Goal: Task Accomplishment & Management: Complete application form

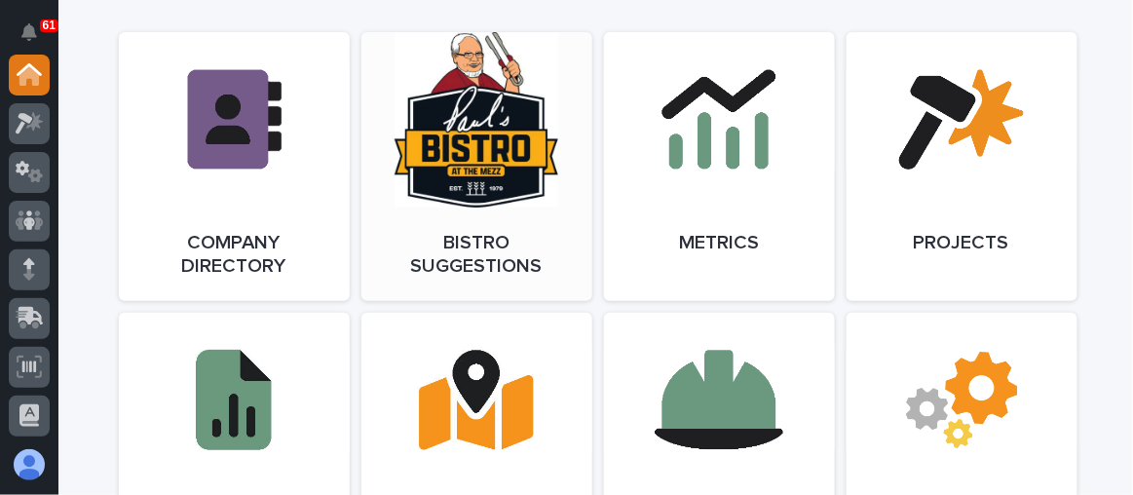
scroll to position [1772, 0]
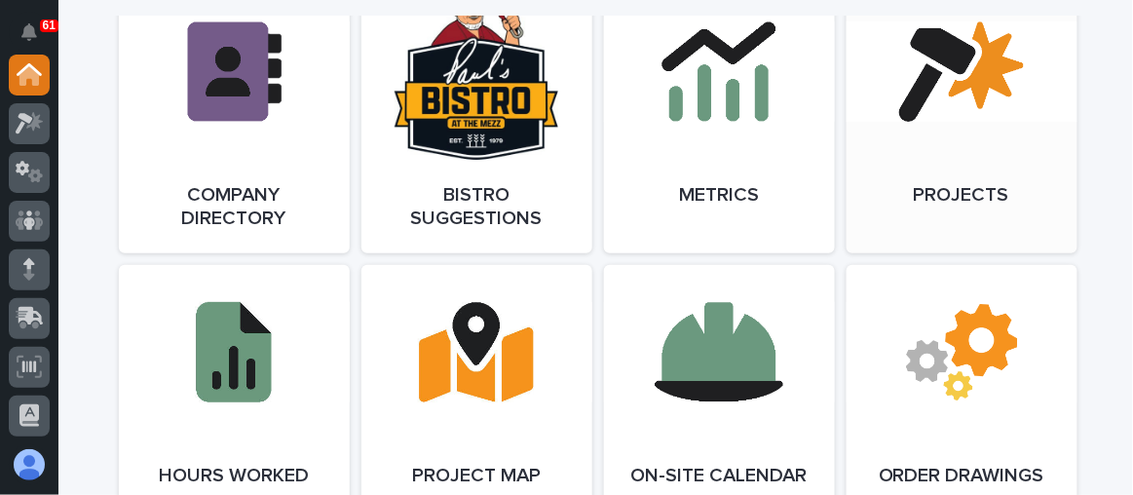
click at [939, 195] on link "Open Link" at bounding box center [962, 118] width 231 height 269
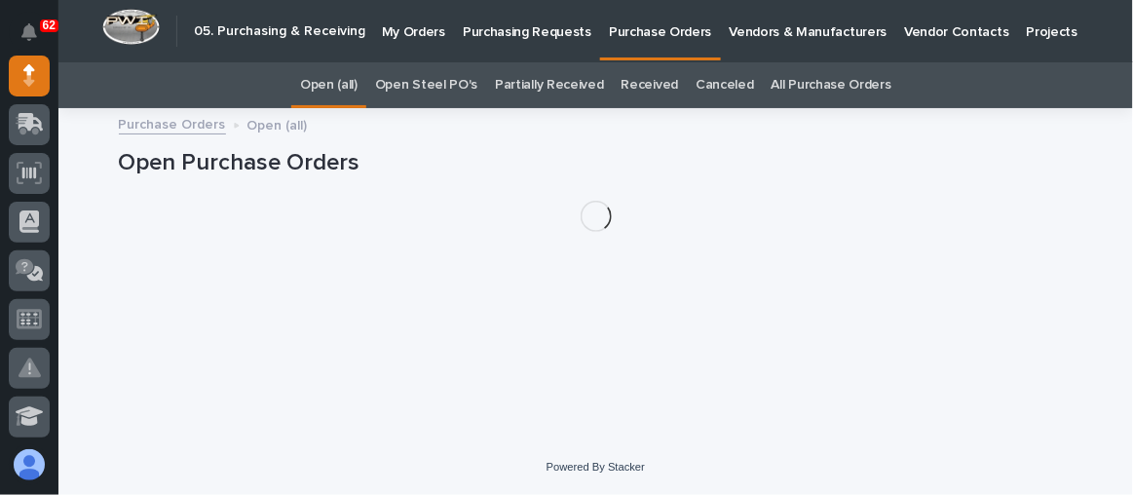
click at [497, 31] on p "Purchasing Requests" at bounding box center [527, 20] width 129 height 41
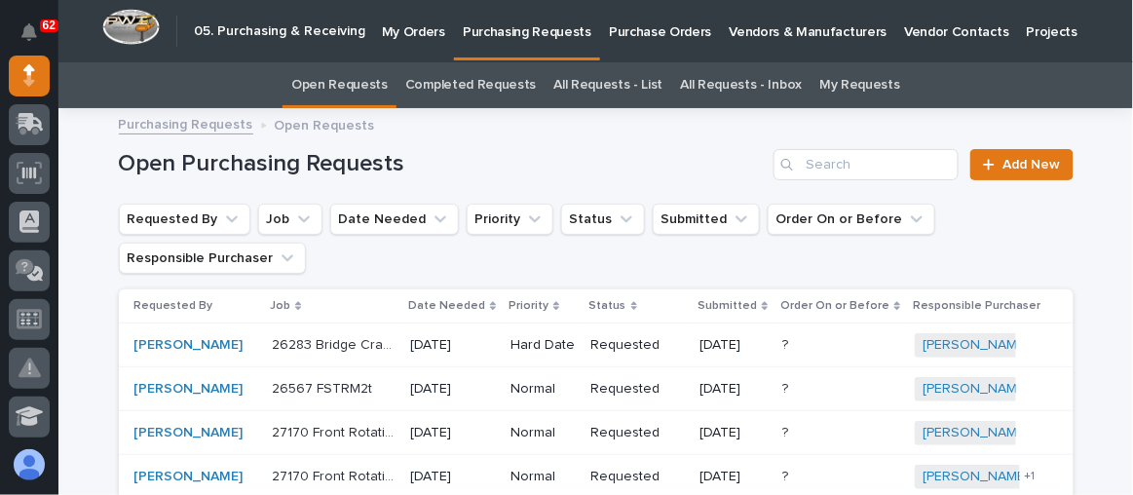
scroll to position [88, 0]
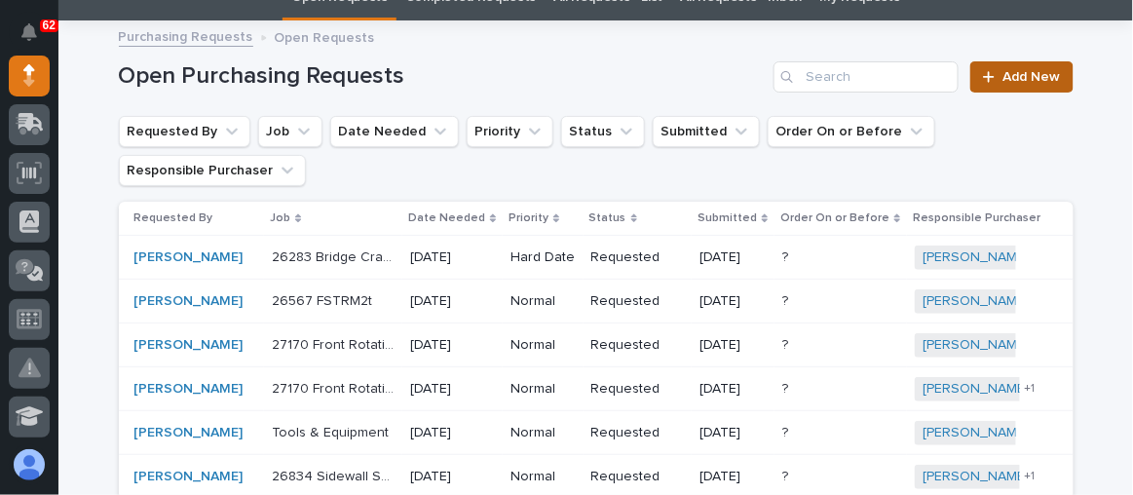
click at [1014, 80] on span "Add New" at bounding box center [1032, 77] width 57 height 14
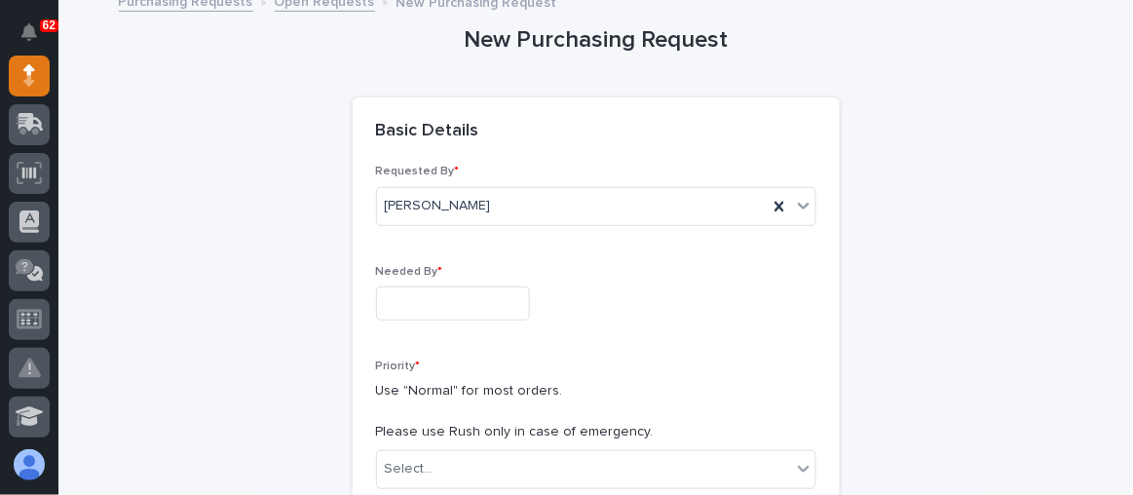
scroll to position [150, 0]
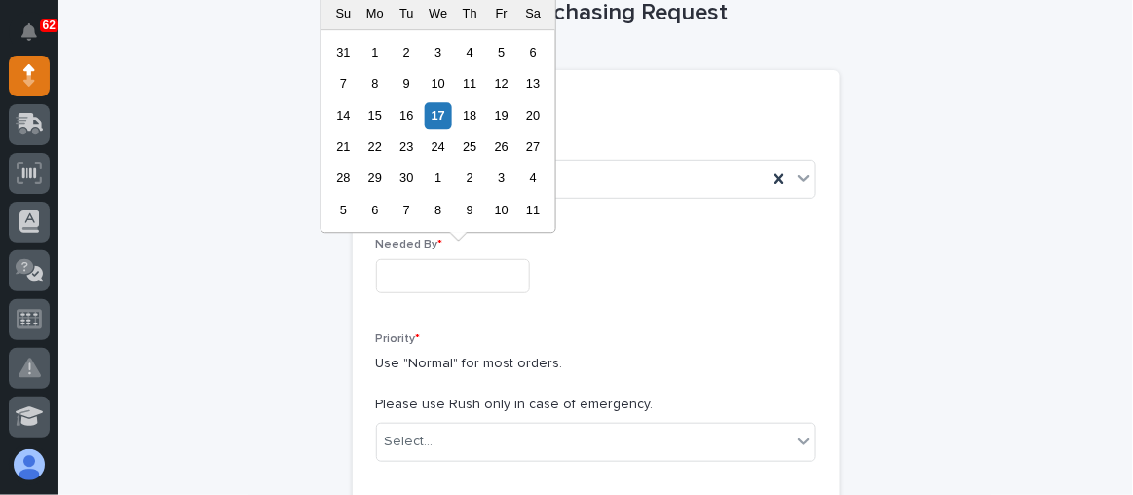
click at [429, 269] on input "text" at bounding box center [453, 276] width 154 height 34
click at [434, 134] on div "24" at bounding box center [438, 147] width 26 height 26
type input "**********"
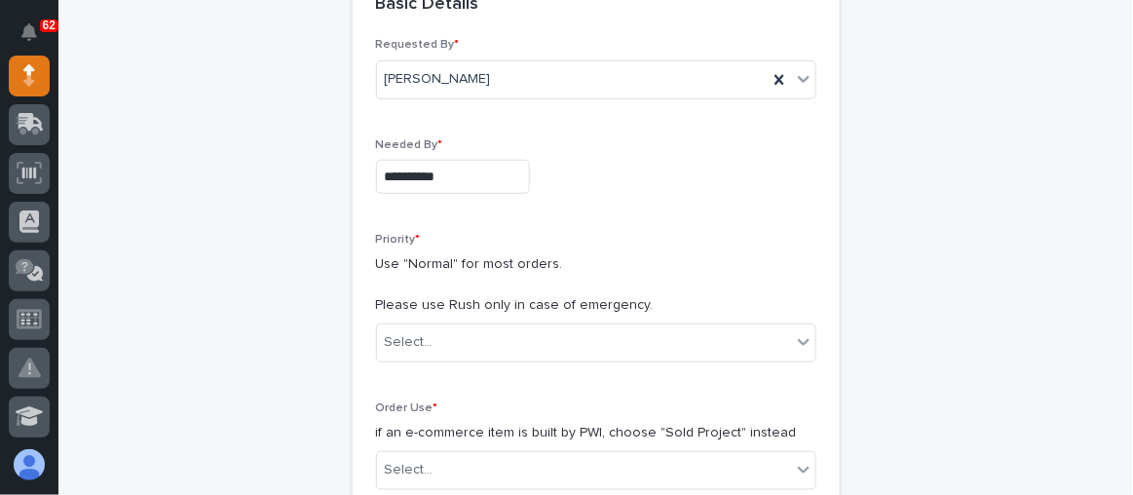
scroll to position [327, 0]
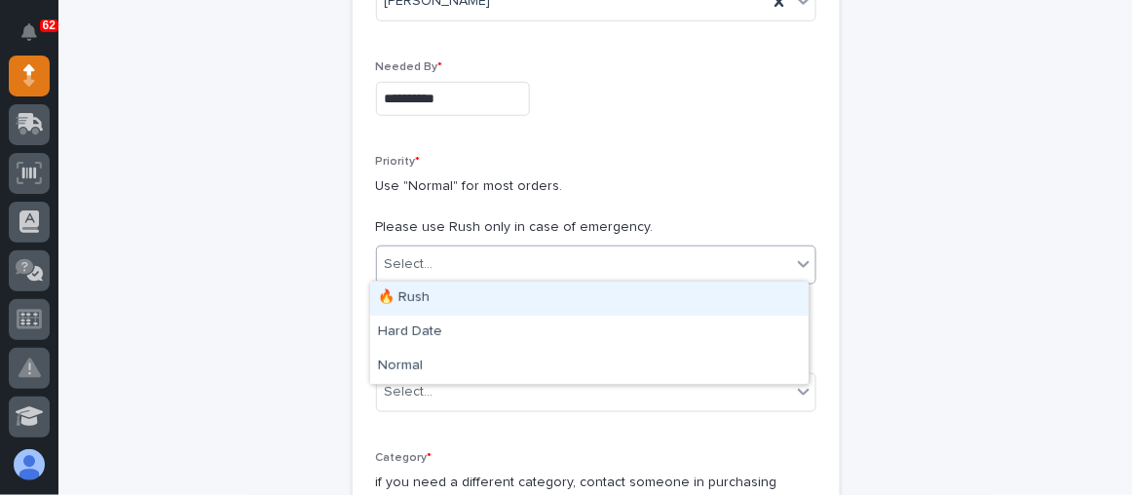
click at [424, 259] on div "Select..." at bounding box center [409, 264] width 49 height 20
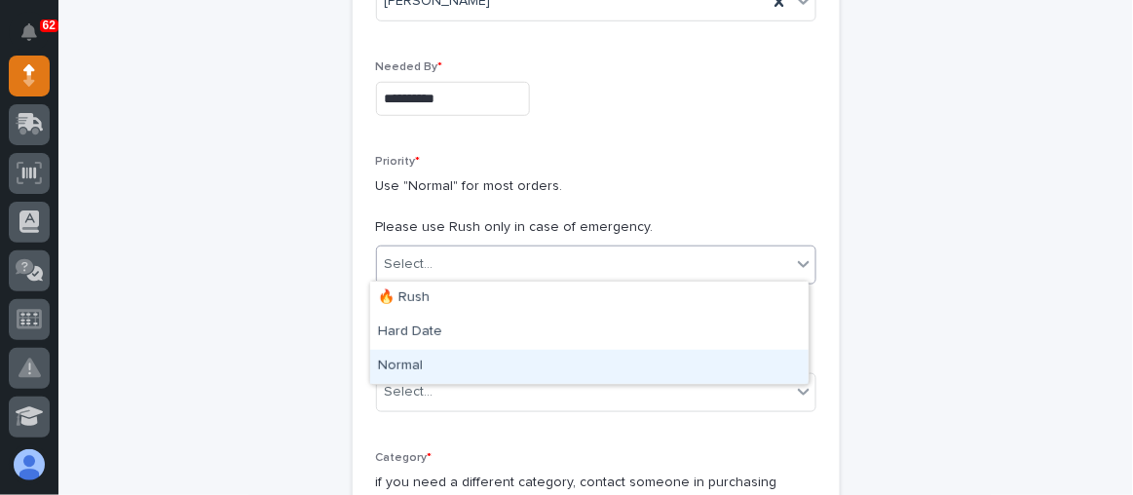
click at [422, 373] on div "Normal" at bounding box center [589, 367] width 439 height 34
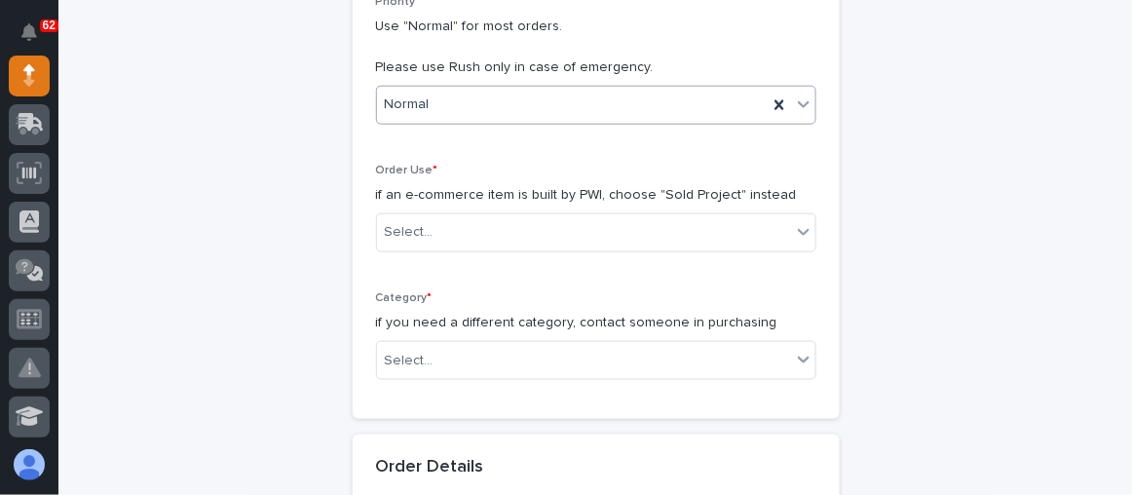
scroll to position [505, 0]
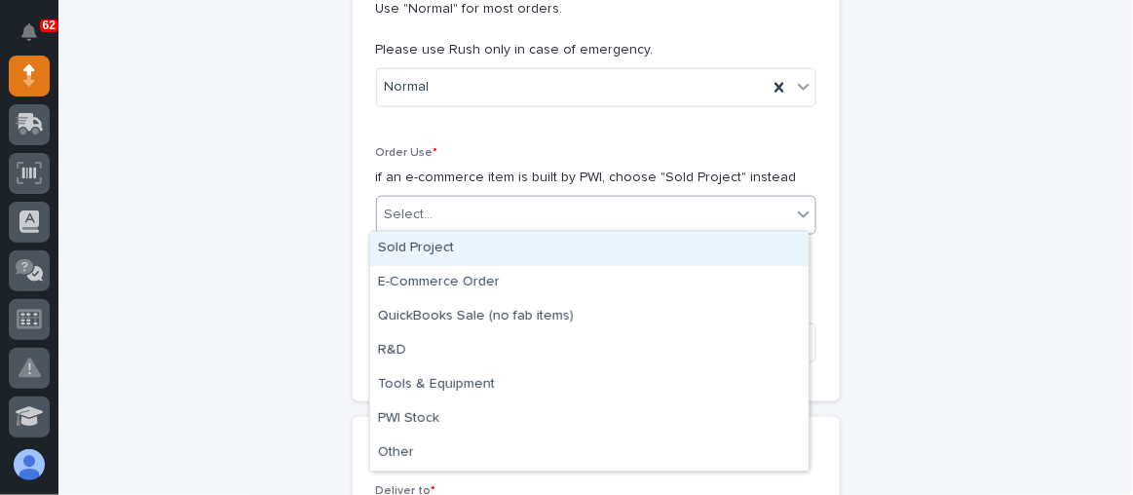
click at [490, 220] on div "Select..." at bounding box center [584, 215] width 414 height 32
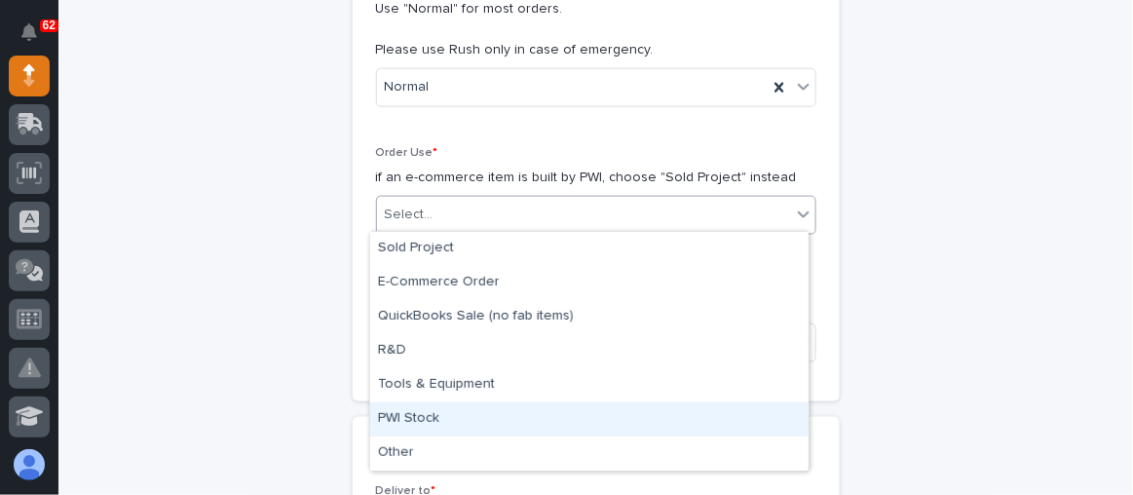
click at [430, 416] on div "PWI Stock" at bounding box center [589, 419] width 439 height 34
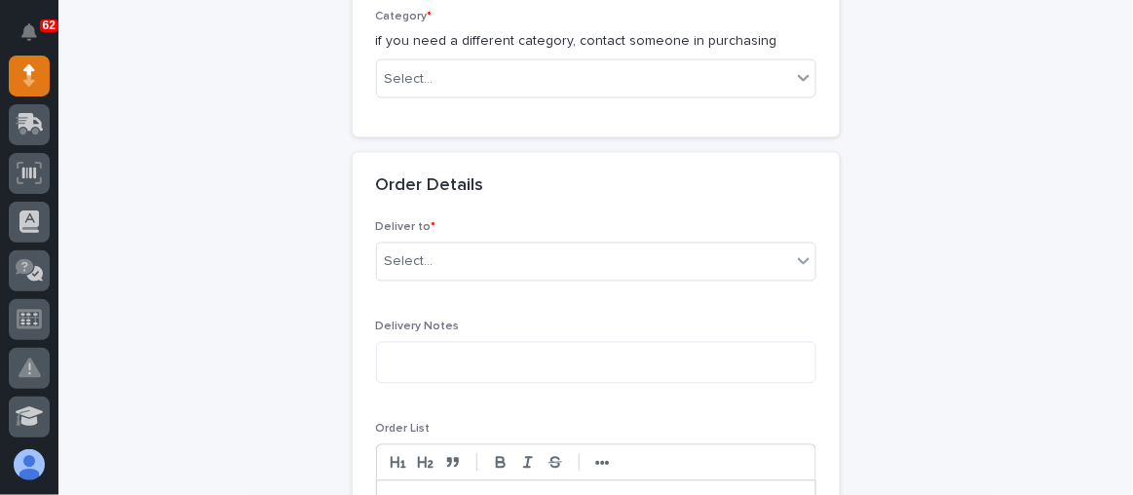
scroll to position [770, 0]
click at [509, 69] on div "Select..." at bounding box center [584, 78] width 414 height 32
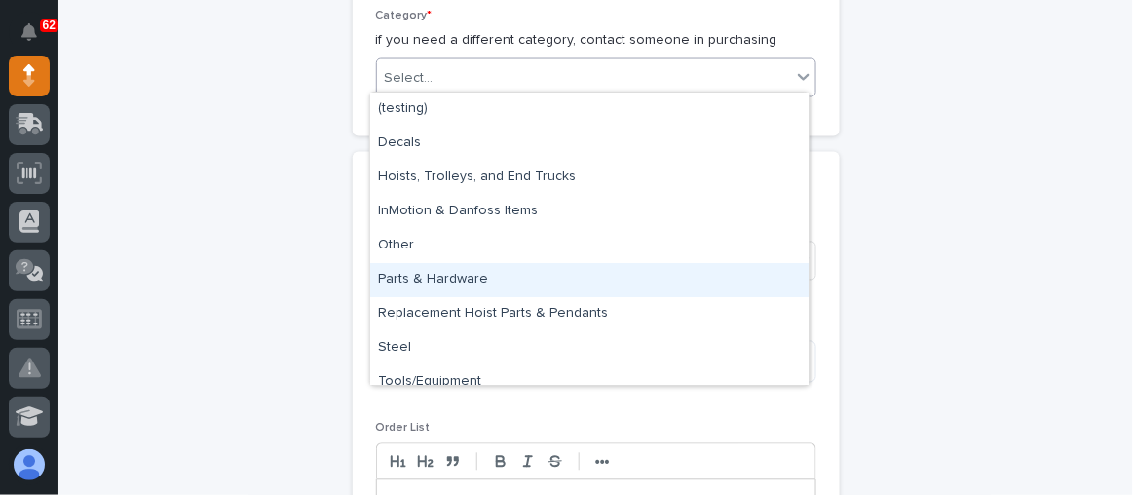
scroll to position [15, 0]
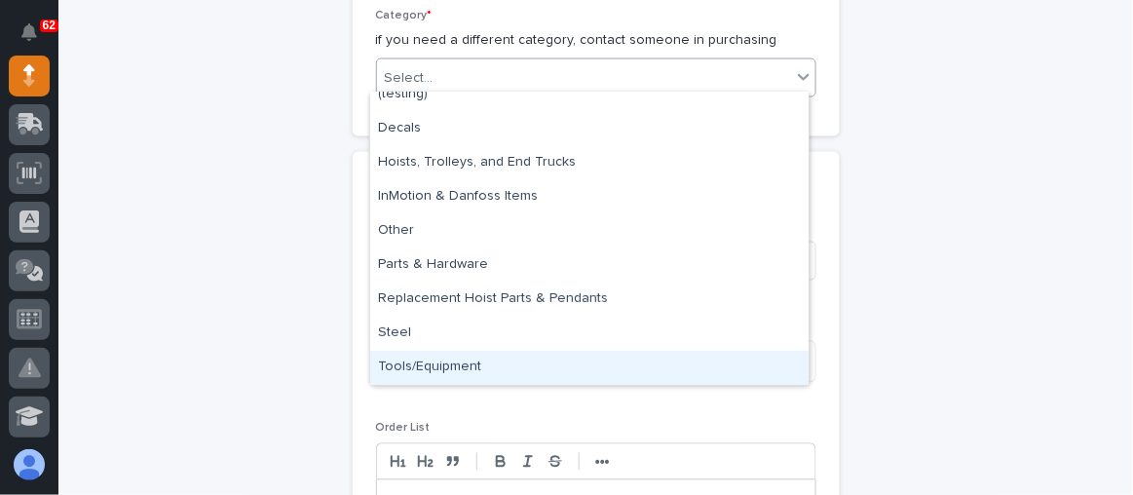
click at [459, 363] on div "Tools/Equipment" at bounding box center [589, 368] width 439 height 34
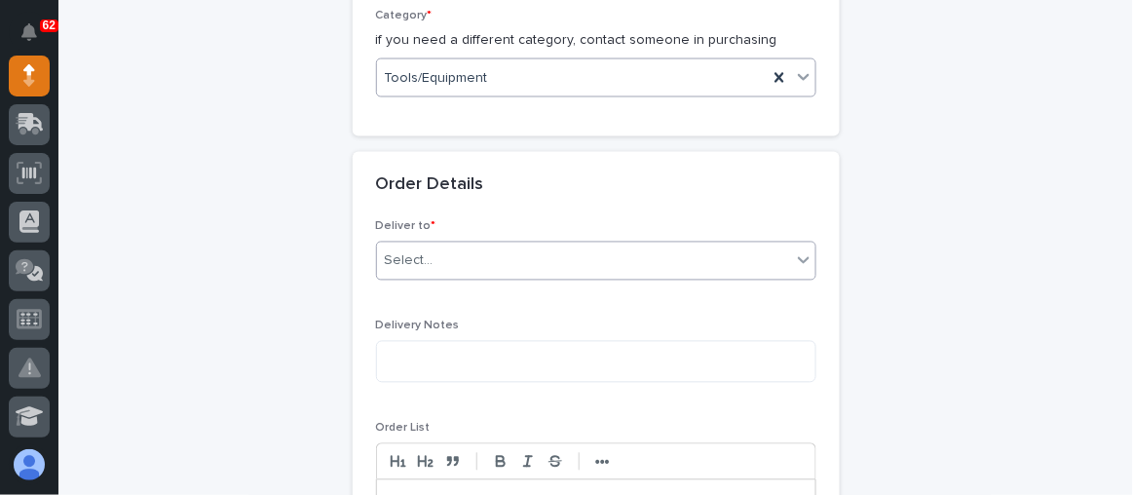
click at [440, 250] on div "Select..." at bounding box center [584, 262] width 414 height 32
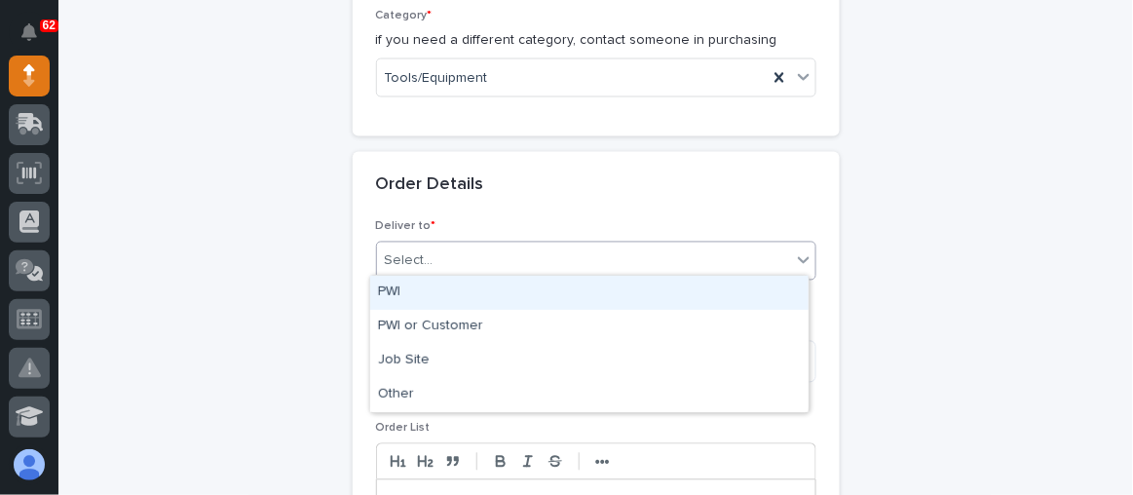
click at [439, 294] on div "PWI" at bounding box center [589, 293] width 439 height 34
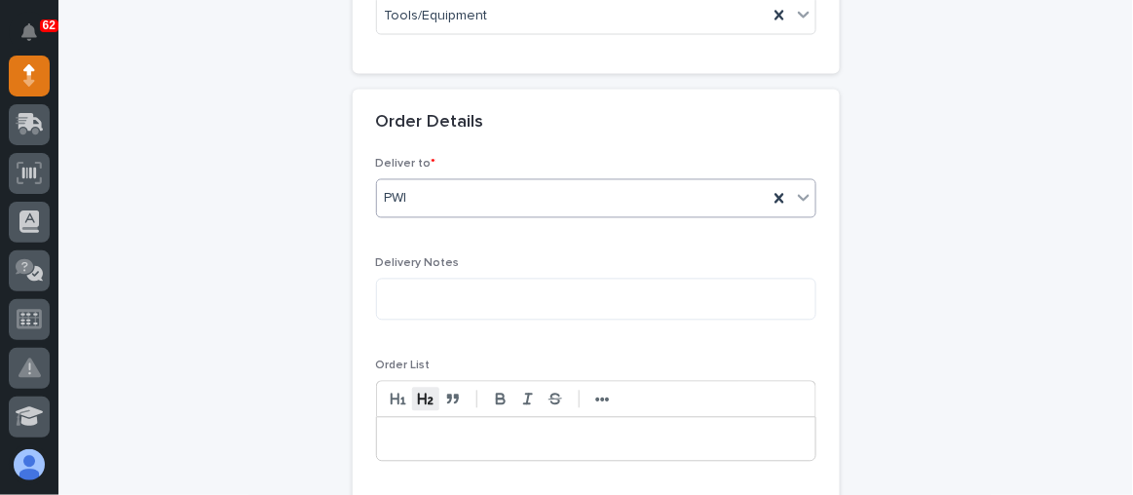
scroll to position [947, 0]
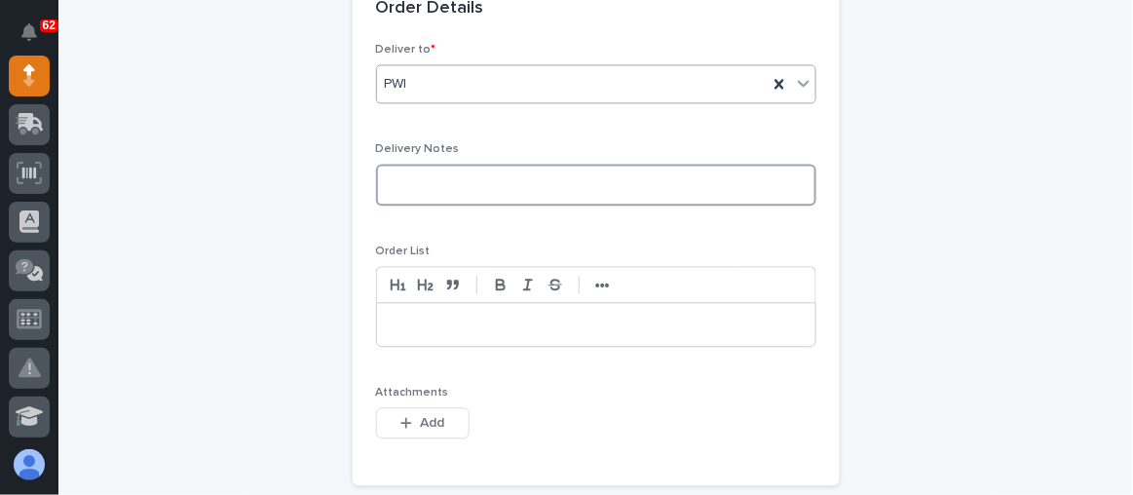
click at [422, 189] on textarea at bounding box center [596, 184] width 440 height 41
type textarea "**********"
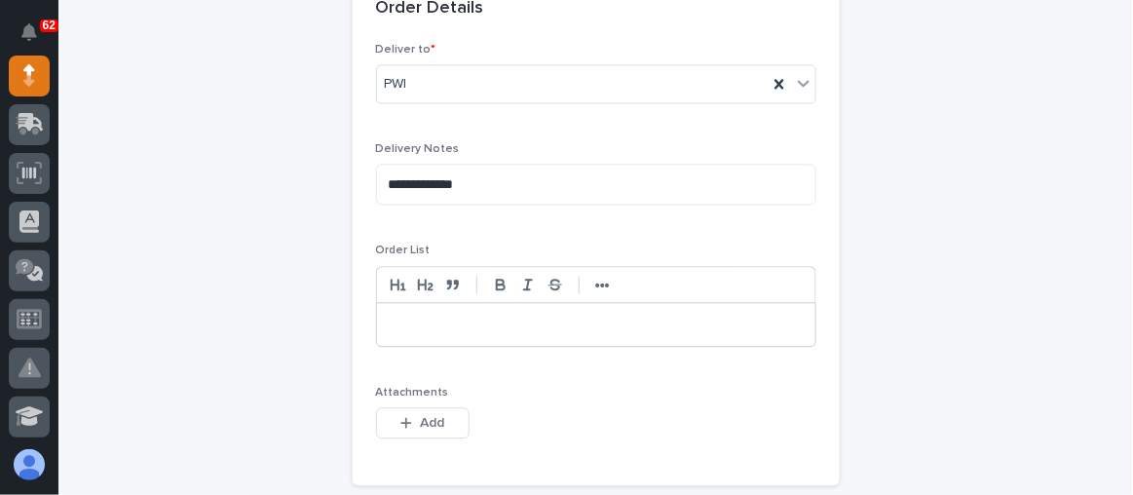
click at [392, 319] on p at bounding box center [596, 324] width 409 height 19
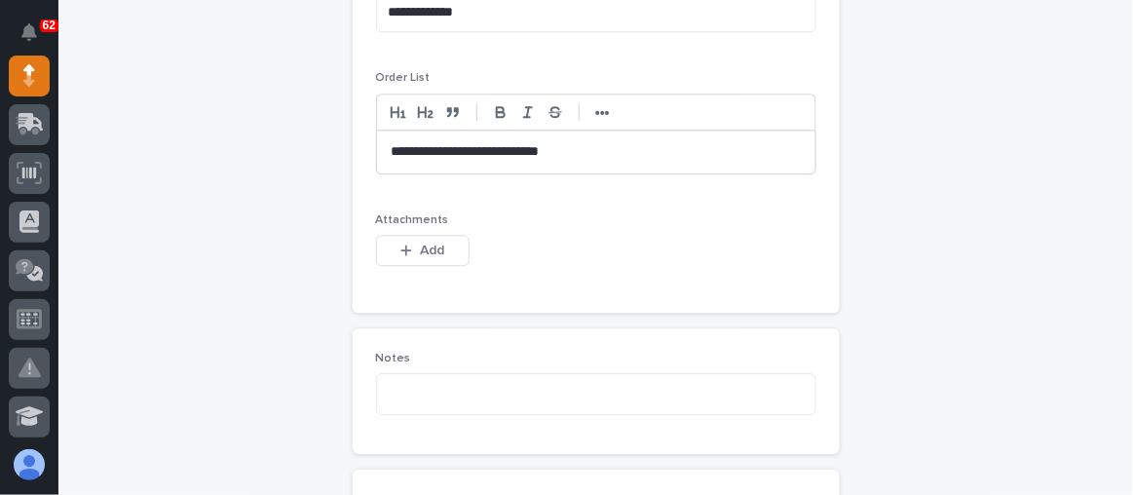
scroll to position [1125, 0]
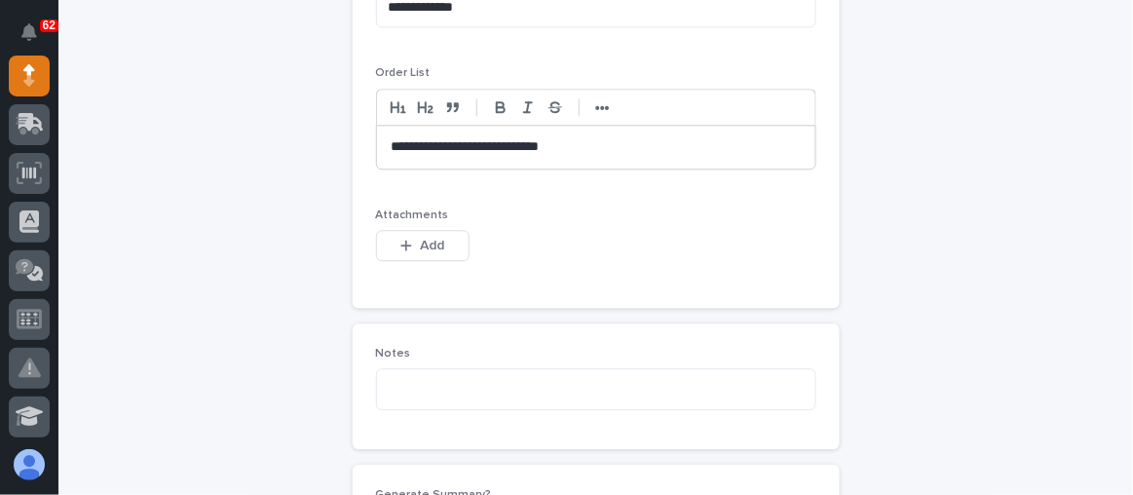
click at [511, 137] on p "**********" at bounding box center [597, 146] width 410 height 19
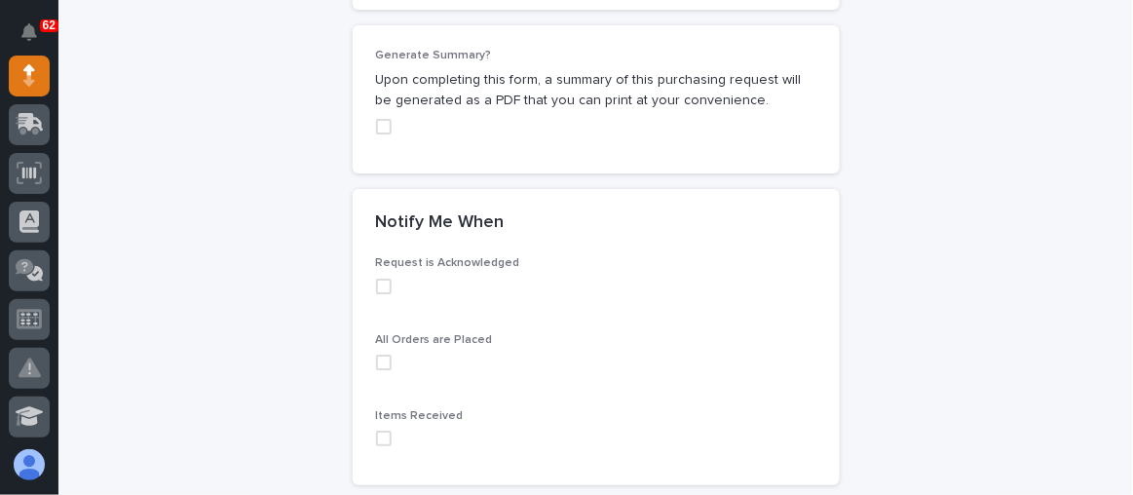
scroll to position [1568, 0]
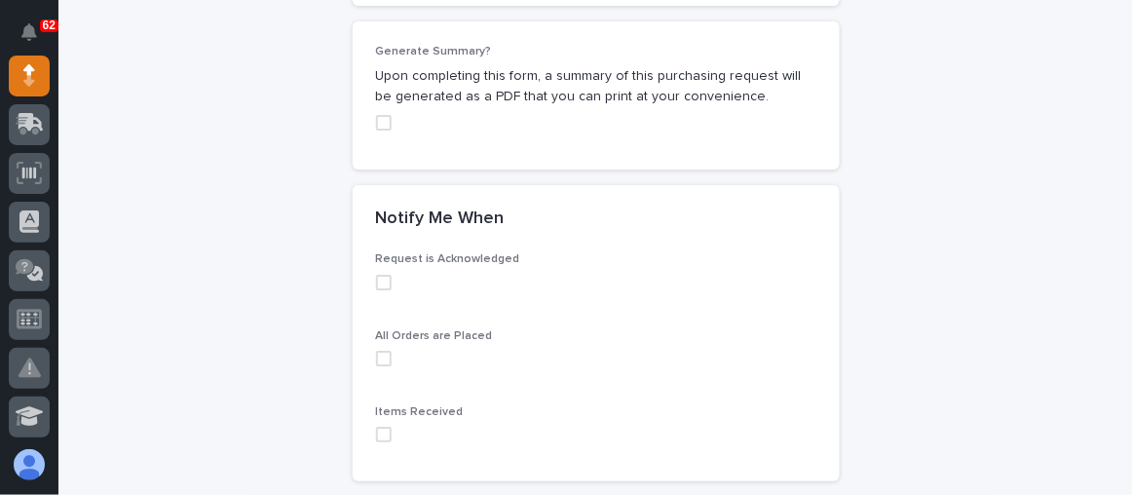
click at [376, 280] on span at bounding box center [384, 283] width 16 height 16
click at [377, 354] on span at bounding box center [384, 359] width 16 height 16
click at [376, 429] on span at bounding box center [384, 435] width 16 height 16
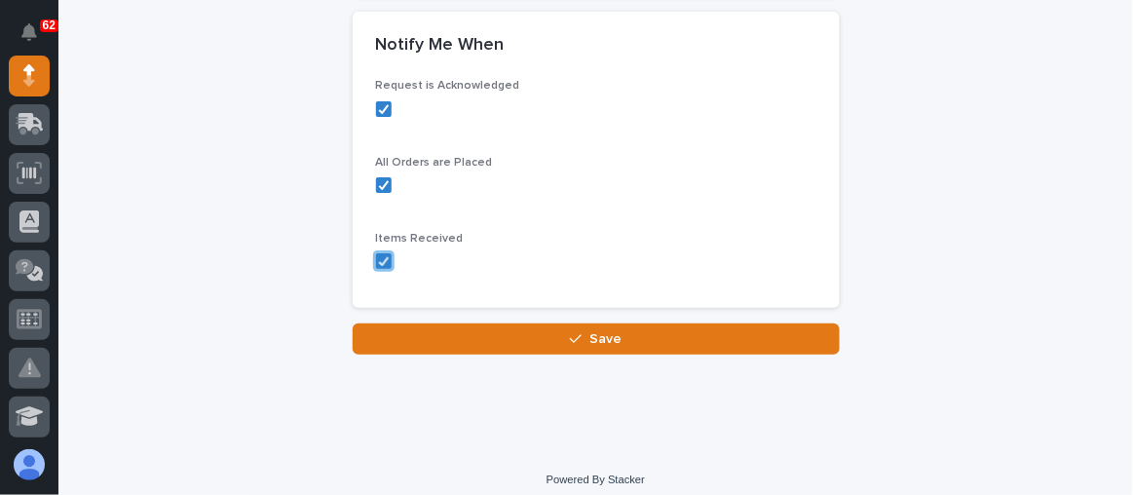
scroll to position [1744, 0]
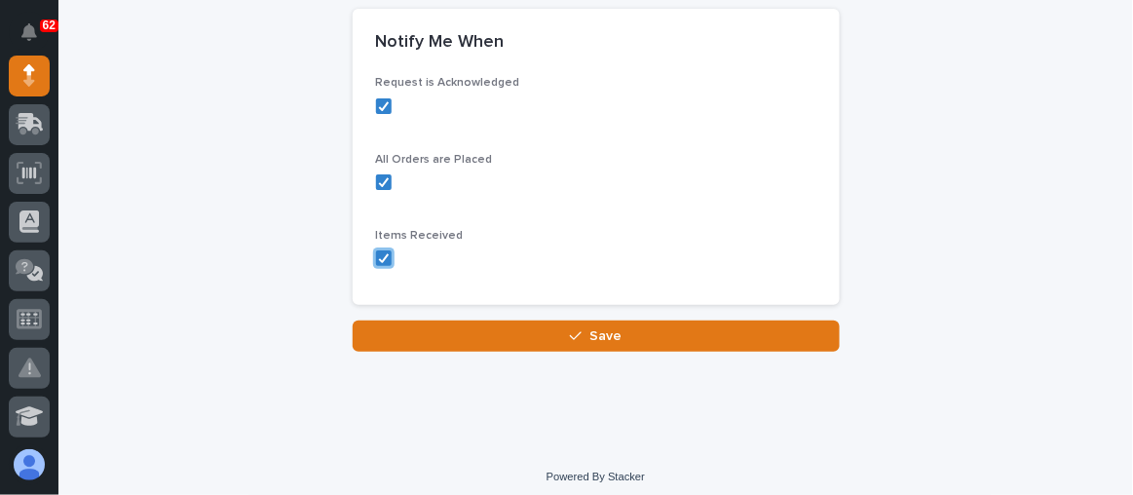
click at [571, 312] on div "Loading... Saving… Notify Me When Request is Acknowledged All Orders are Placed…" at bounding box center [596, 165] width 487 height 313
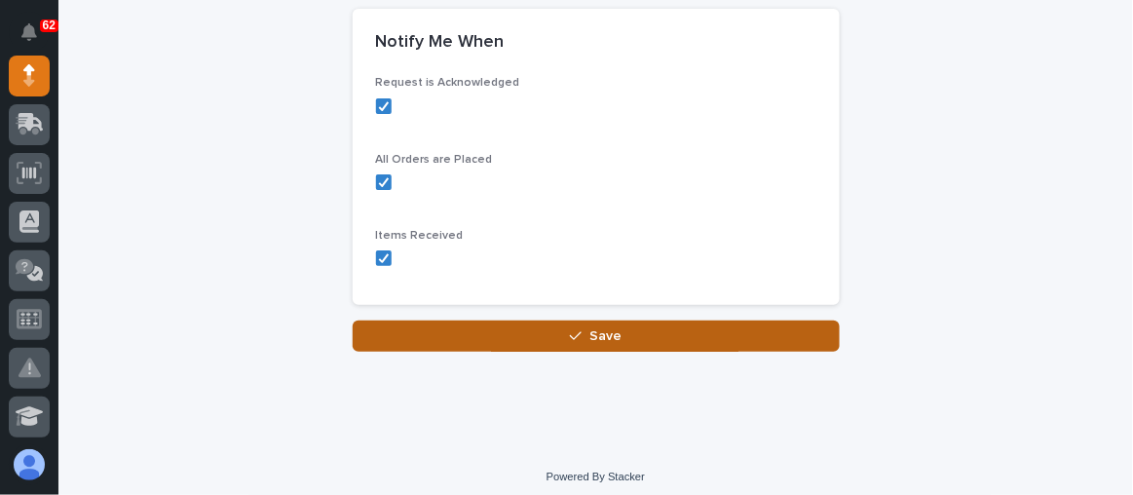
click at [576, 329] on icon "button" at bounding box center [576, 336] width 12 height 14
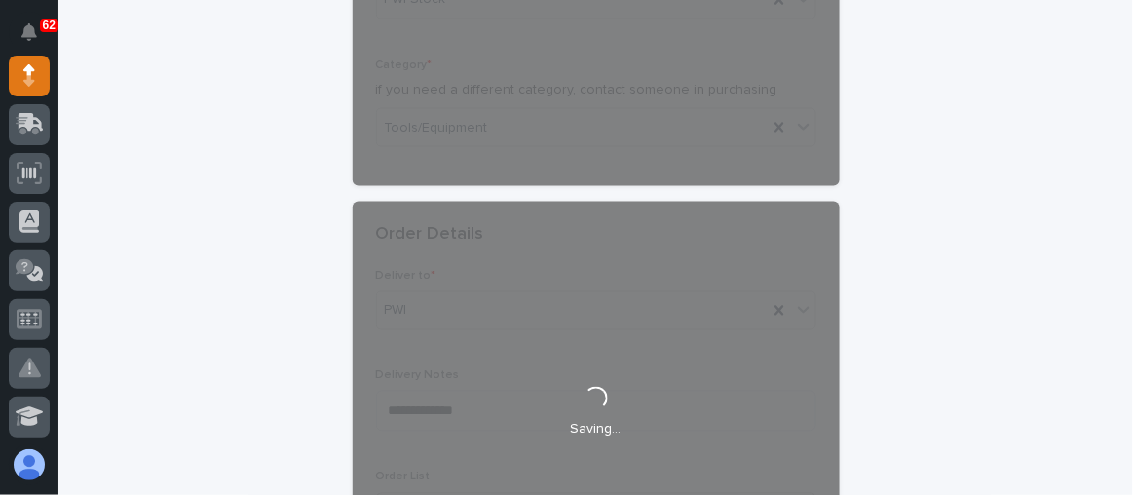
scroll to position [505, 0]
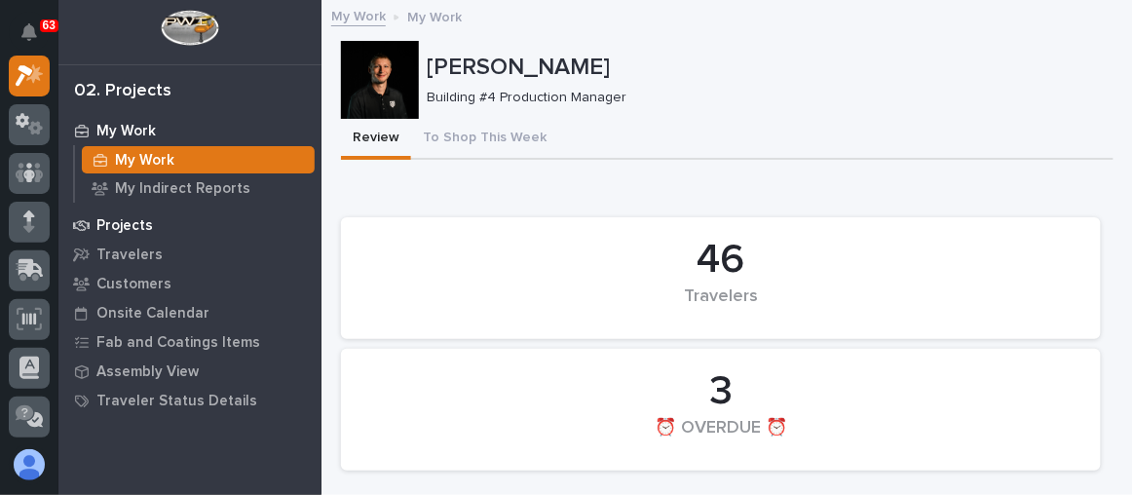
click at [123, 227] on p "Projects" at bounding box center [124, 226] width 57 height 18
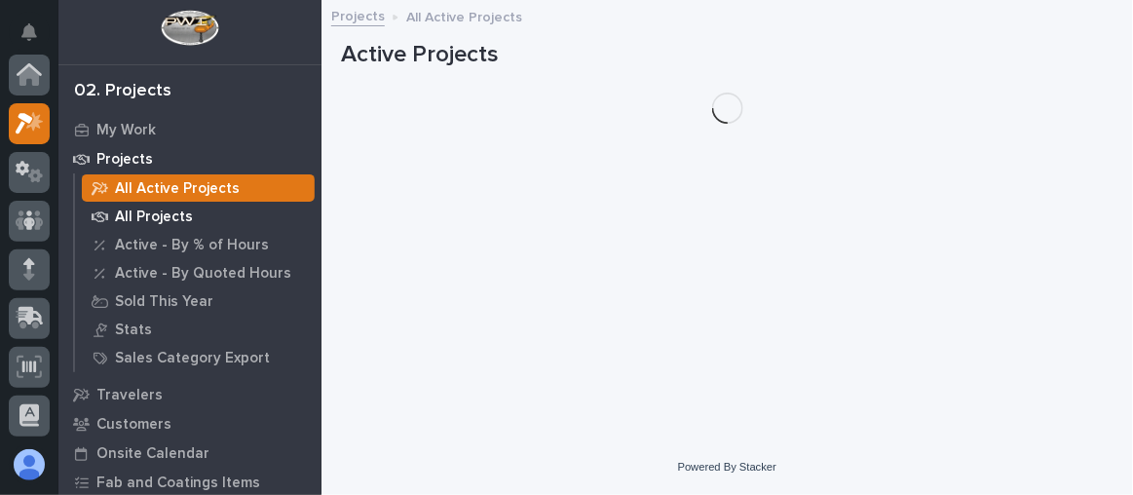
scroll to position [48, 0]
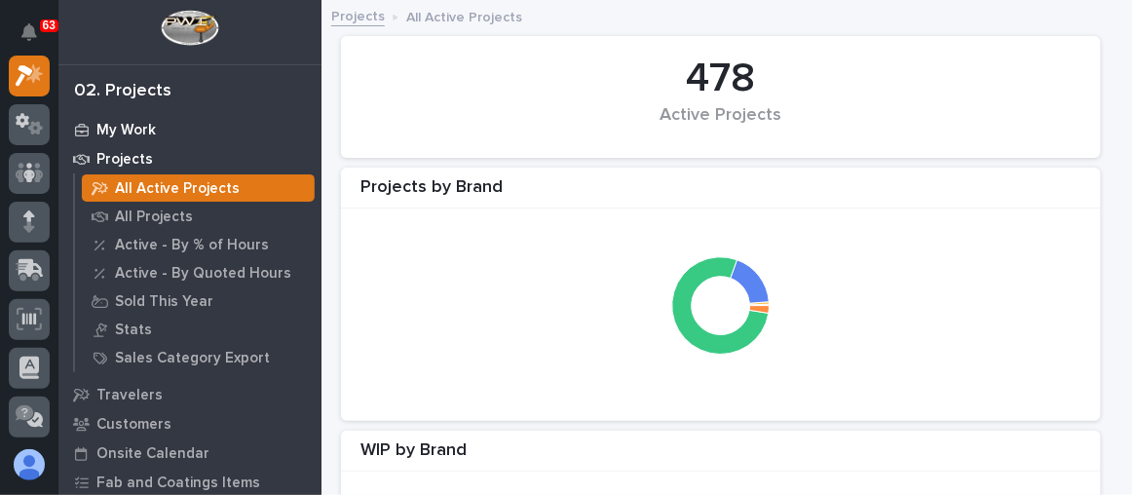
click at [127, 131] on p "My Work" at bounding box center [125, 131] width 59 height 18
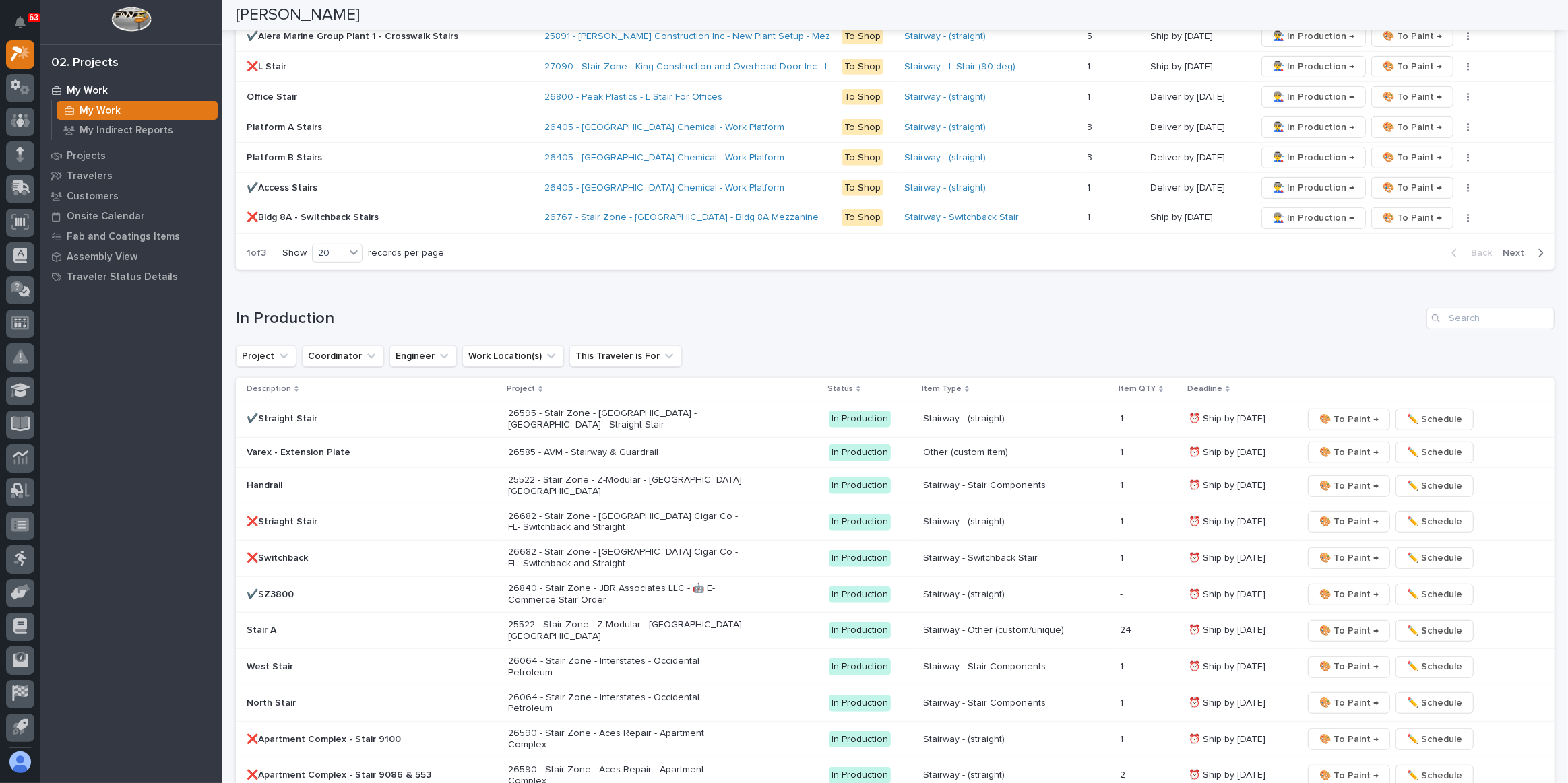
scroll to position [795, 0]
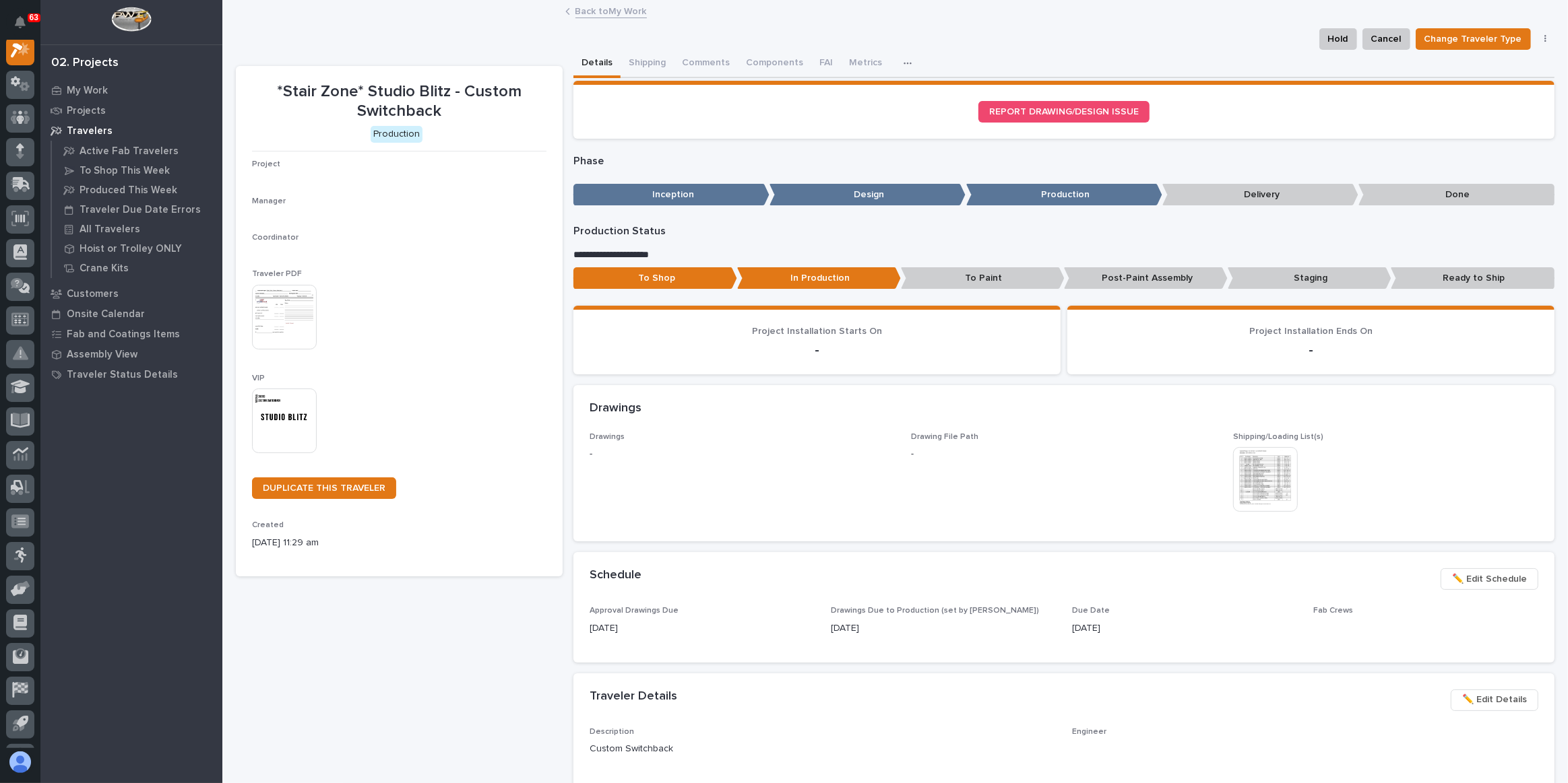
scroll to position [33, 0]
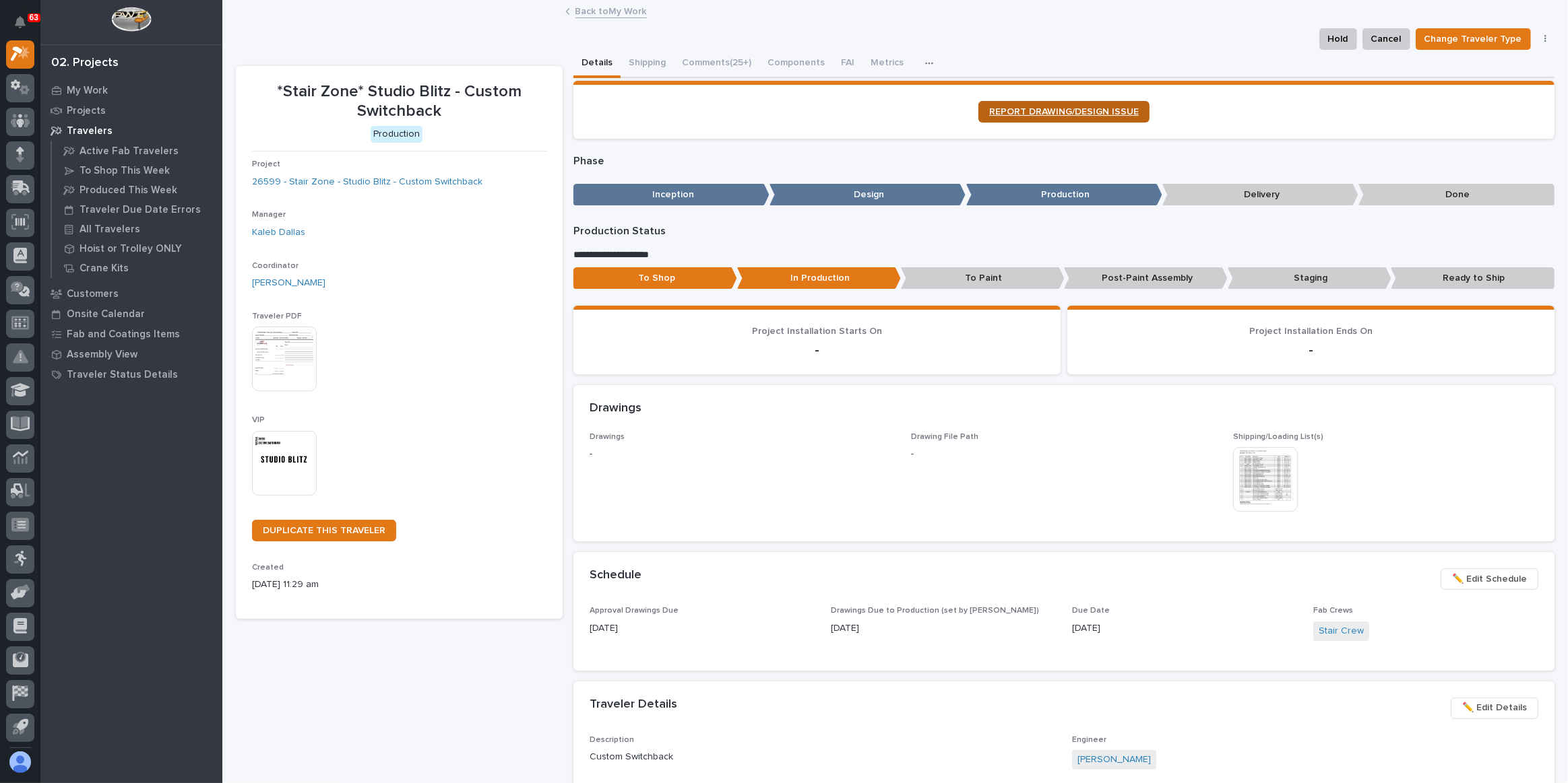
click at [783, 104] on link "REPORT DRAWING/DESIGN ISSUE" at bounding box center [1064, 111] width 171 height 21
